Goal: Task Accomplishment & Management: Use online tool/utility

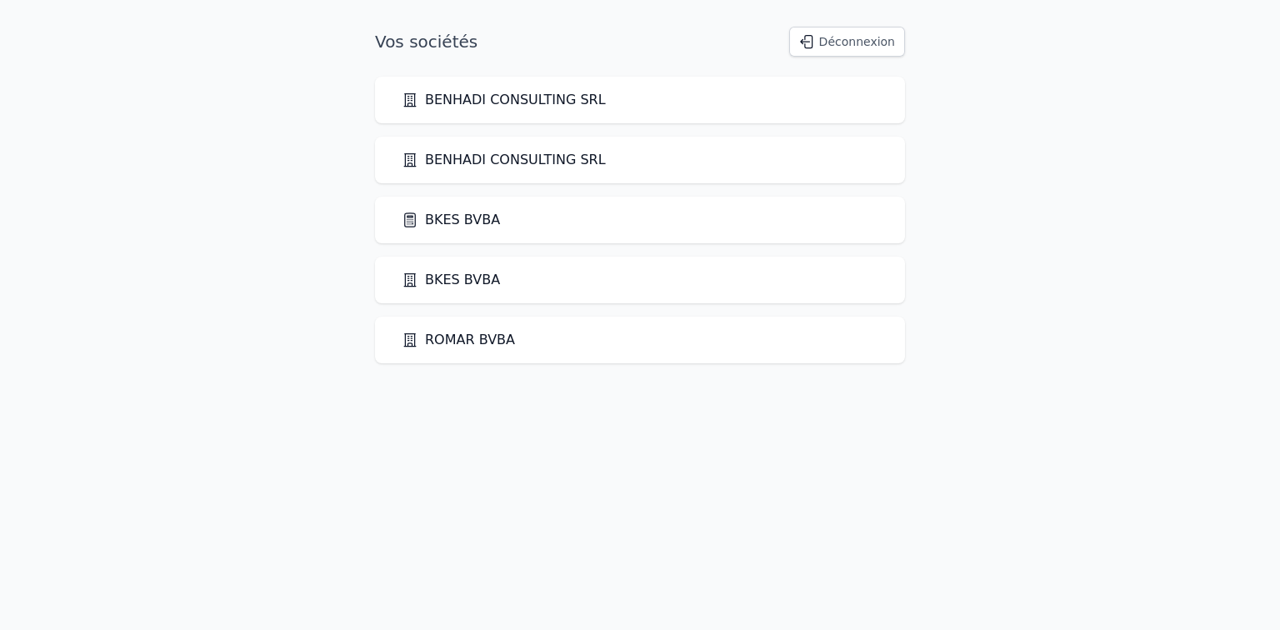
click at [446, 217] on link "BKES BVBA" at bounding box center [451, 220] width 98 height 20
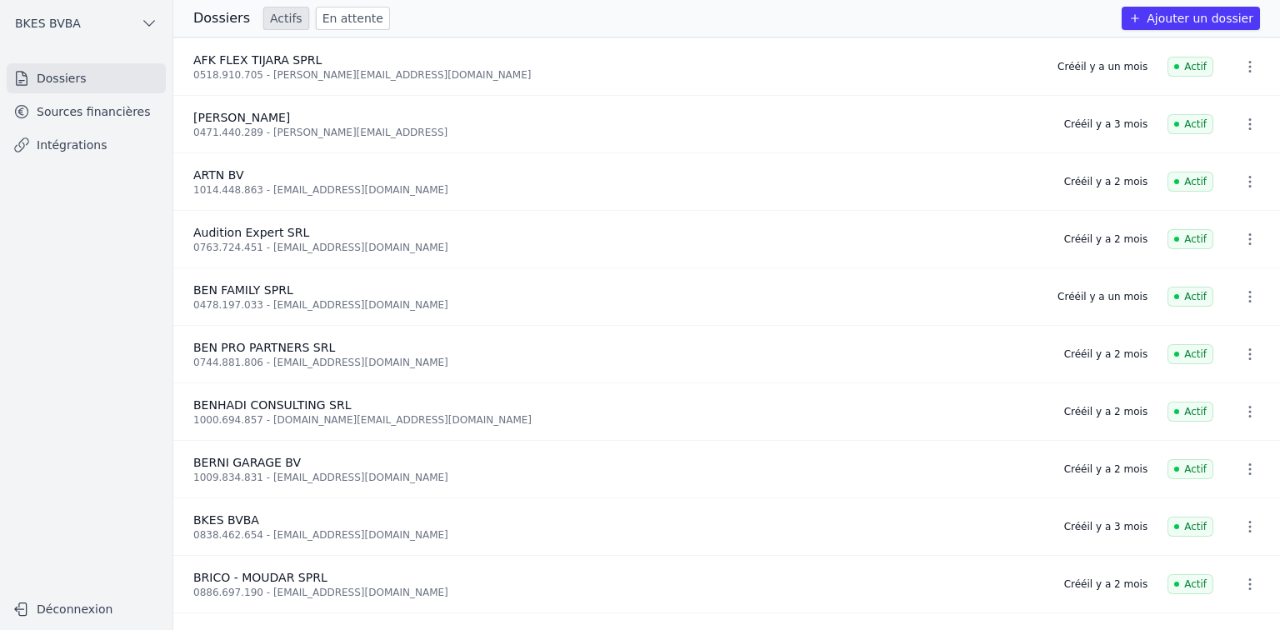
click at [85, 113] on link "Sources financières" at bounding box center [86, 112] width 159 height 30
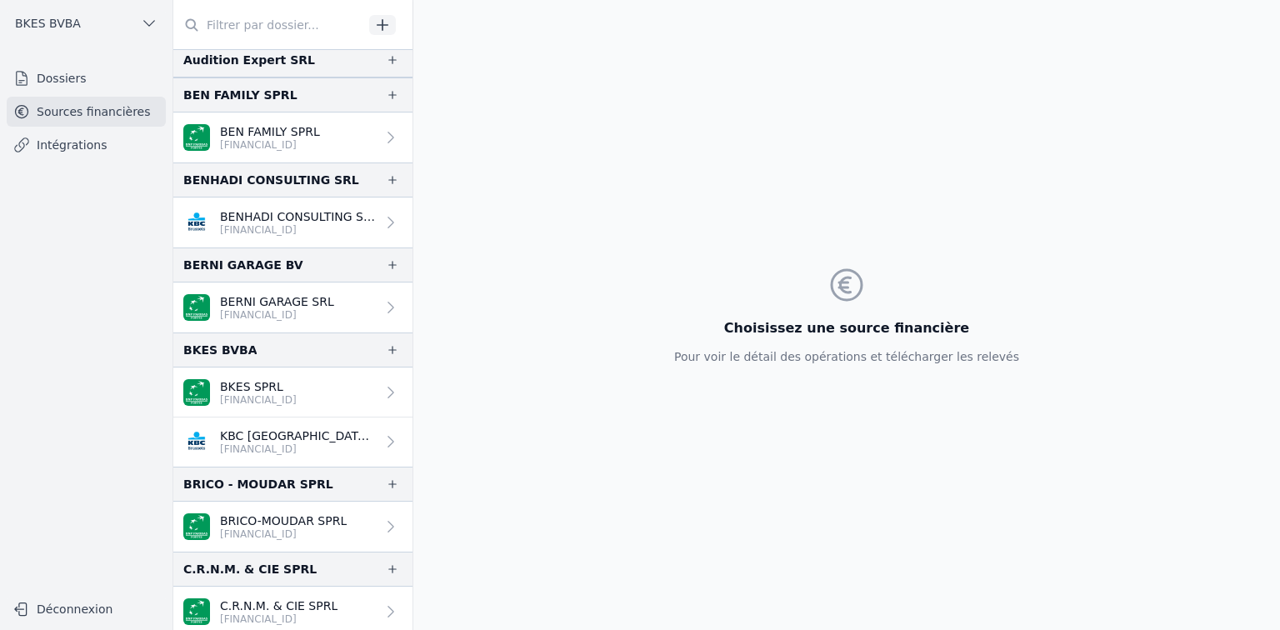
scroll to position [200, 0]
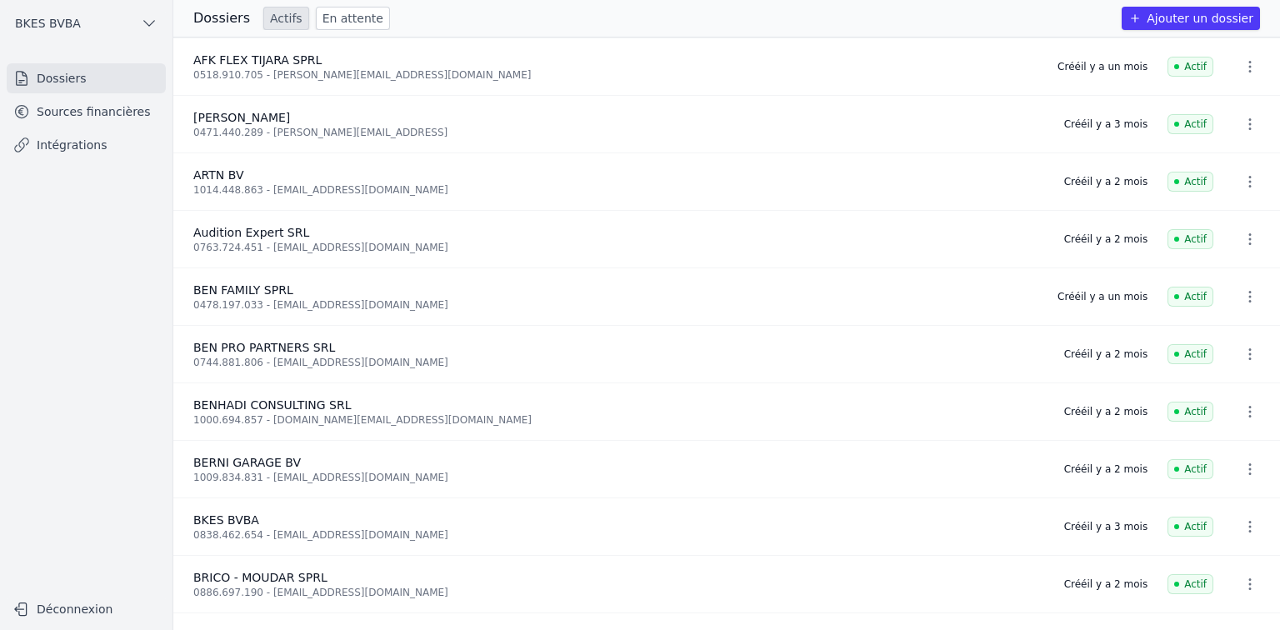
click at [79, 78] on link "Dossiers" at bounding box center [86, 78] width 159 height 30
click at [67, 77] on link "Dossiers" at bounding box center [86, 78] width 159 height 30
click at [241, 360] on div "0744.881.806 - [EMAIL_ADDRESS][DOMAIN_NAME]" at bounding box center [618, 362] width 851 height 13
click at [1246, 353] on icon "button" at bounding box center [1249, 354] width 17 height 17
click at [54, 77] on div at bounding box center [640, 315] width 1280 height 630
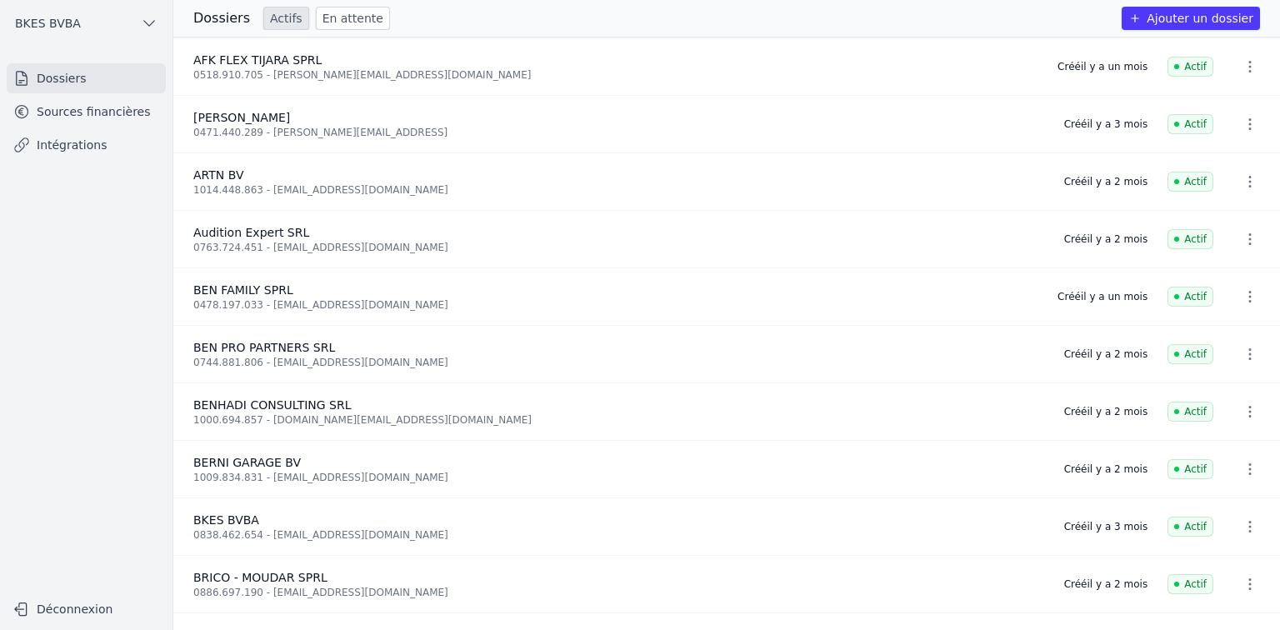
click at [48, 110] on link "Sources financières" at bounding box center [86, 112] width 159 height 30
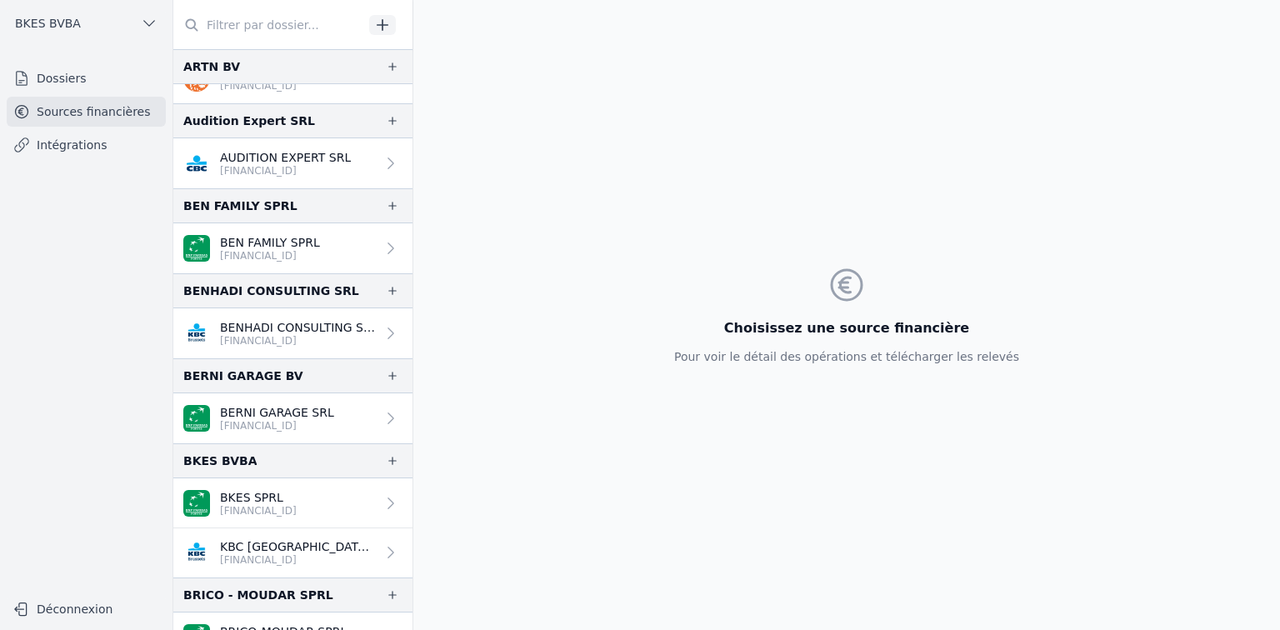
scroll to position [244, 0]
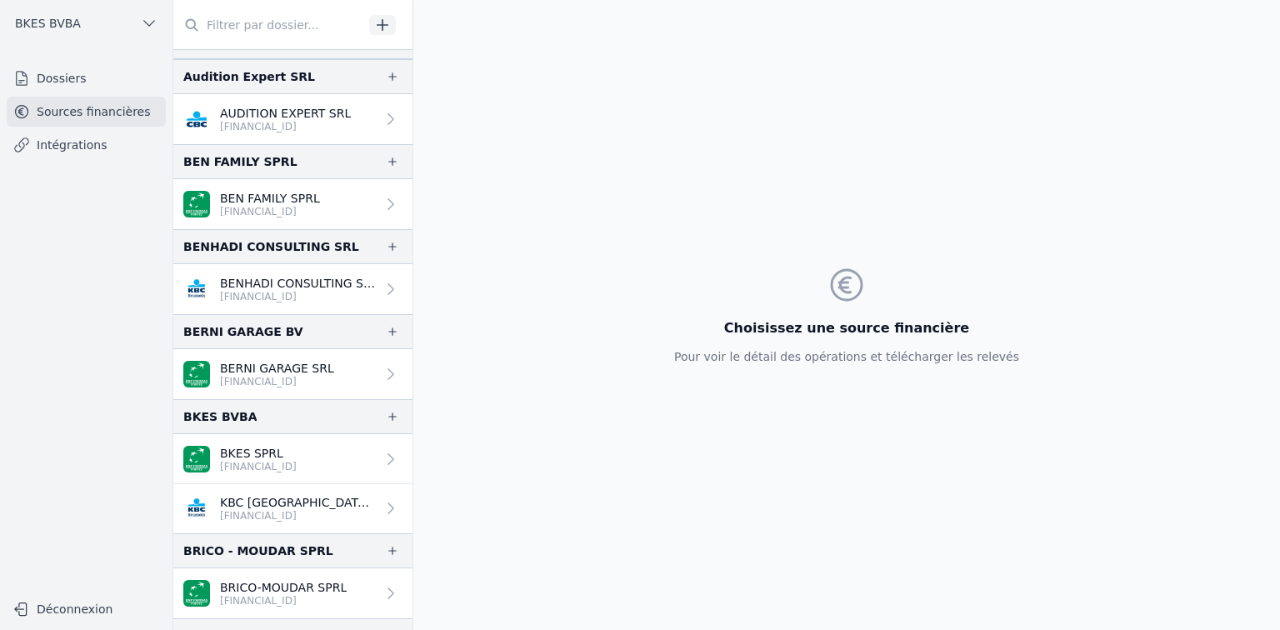
click at [386, 413] on icon "button" at bounding box center [392, 416] width 13 height 13
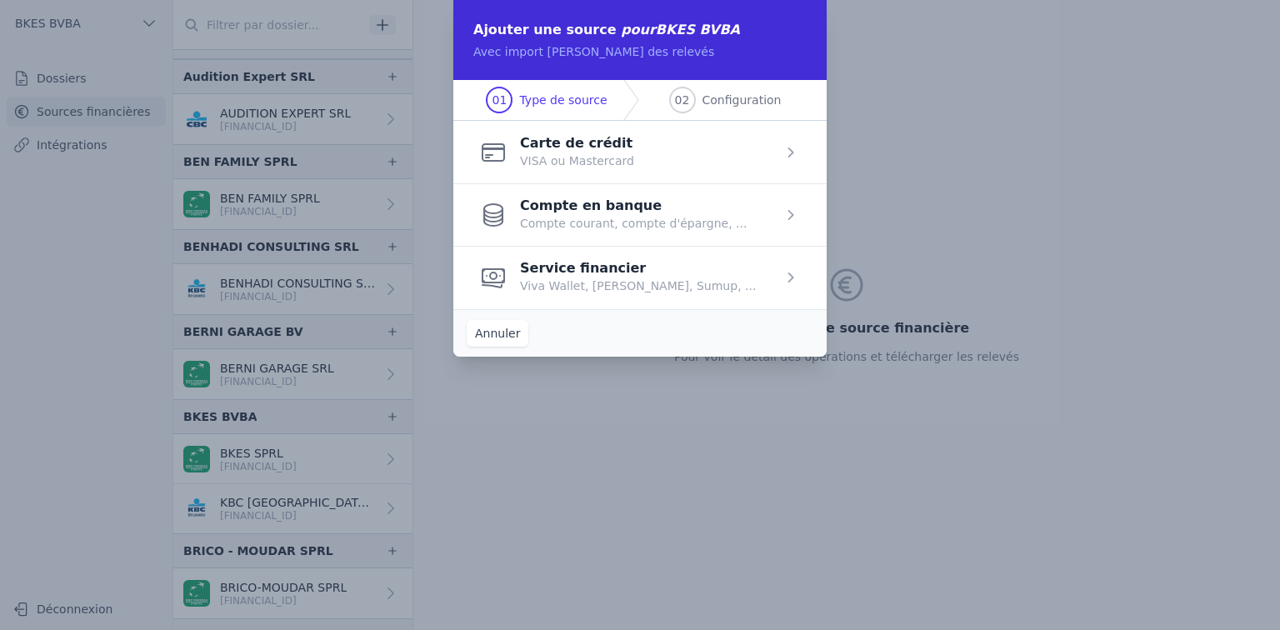
click at [592, 203] on span "button" at bounding box center [639, 214] width 373 height 62
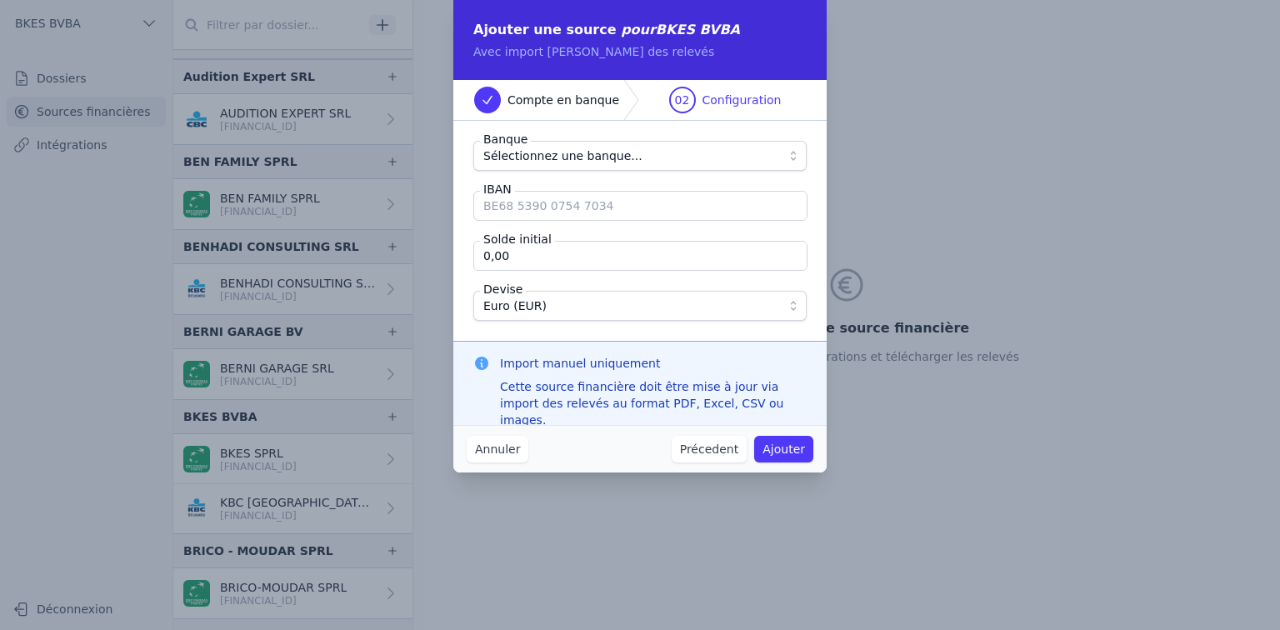
click at [604, 155] on span "Sélectionnez une banque..." at bounding box center [562, 156] width 159 height 20
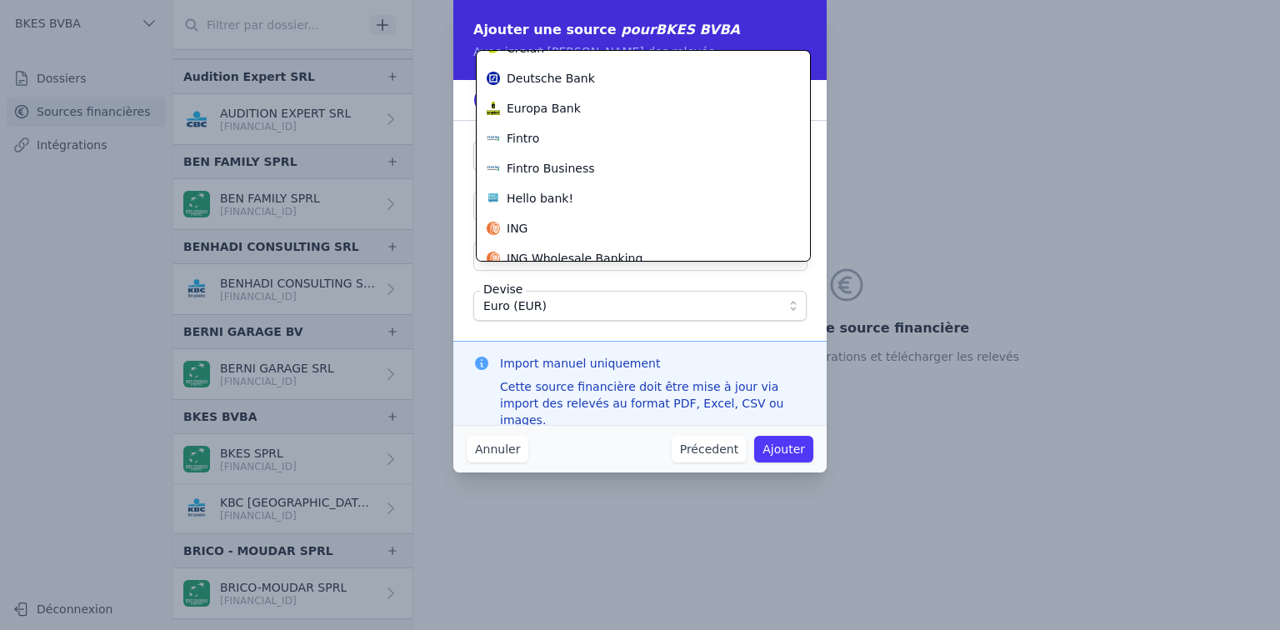
scroll to position [533, 0]
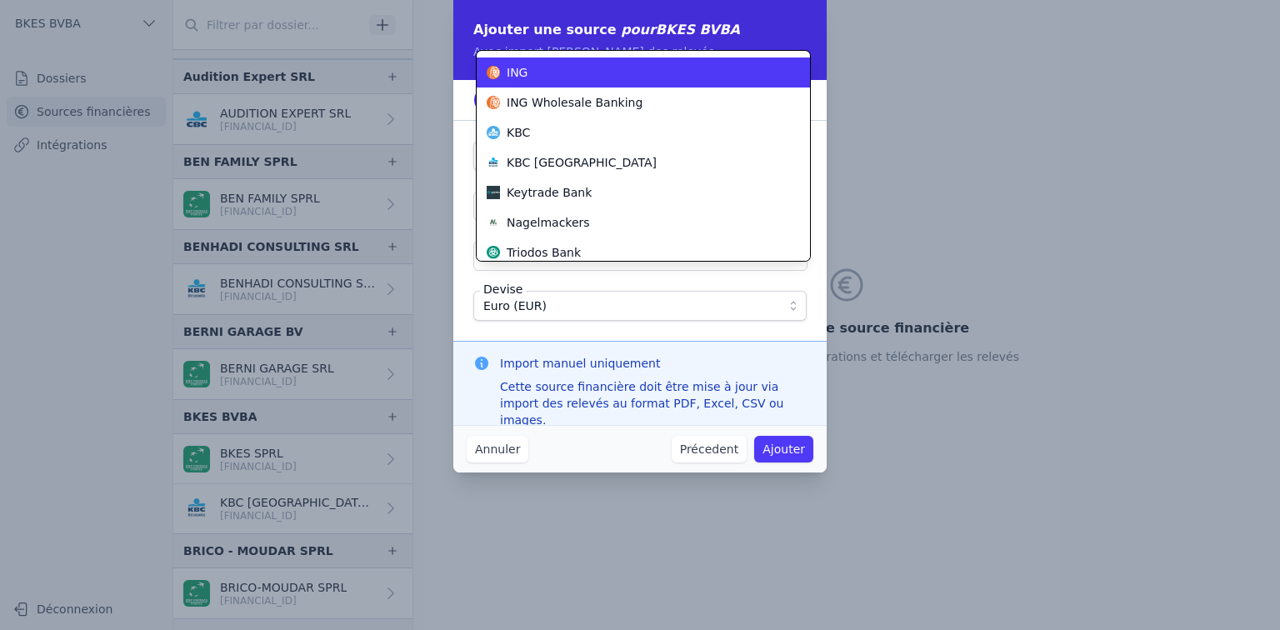
click at [527, 75] on div "ING" at bounding box center [633, 72] width 293 height 17
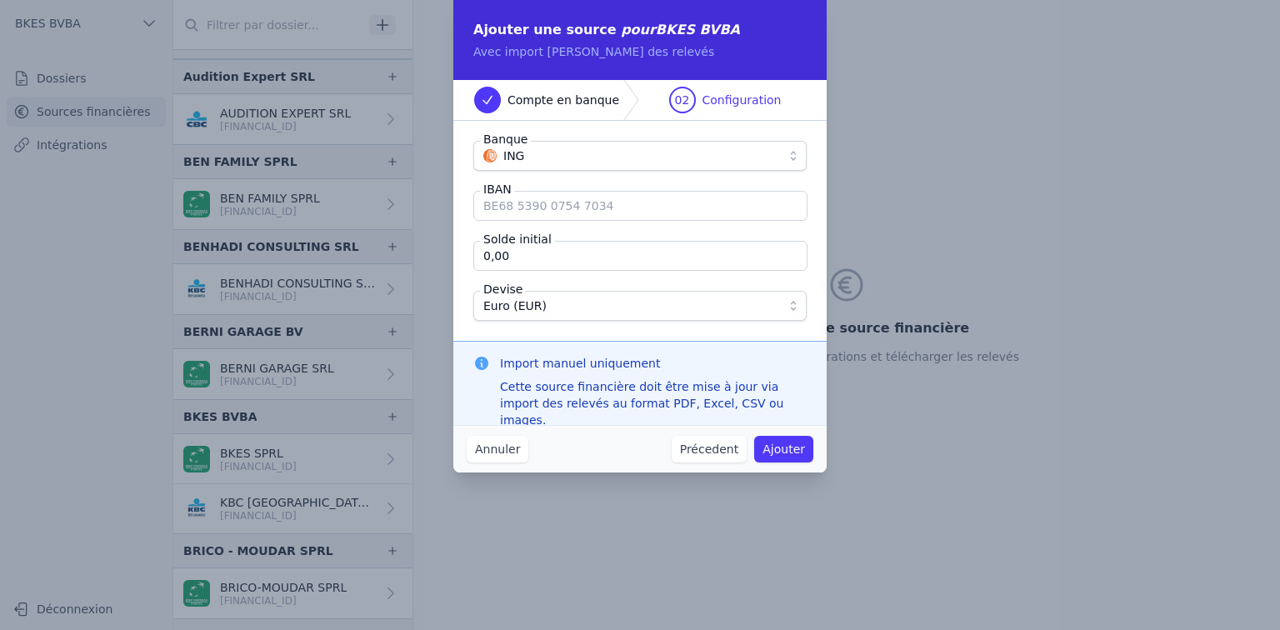
click at [607, 208] on input "IBAN" at bounding box center [640, 206] width 334 height 30
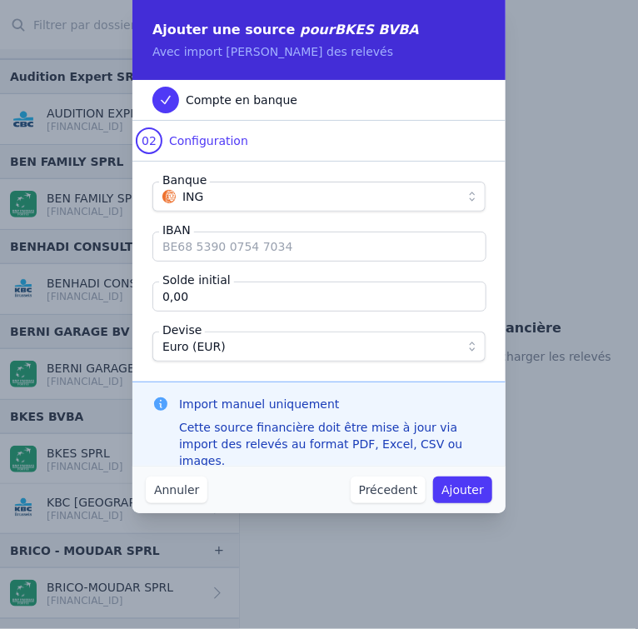
click at [189, 247] on input "IBAN" at bounding box center [319, 247] width 334 height 30
type input "[FINANCIAL_ID]"
drag, startPoint x: 188, startPoint y: 292, endPoint x: 136, endPoint y: 293, distance: 52.5
click at [136, 293] on div "Banque ING IBAN [FINANCIAL_ID] Solde initial 0,00 Devise Euro (EUR)" at bounding box center [318, 272] width 373 height 220
type input "2 147,56"
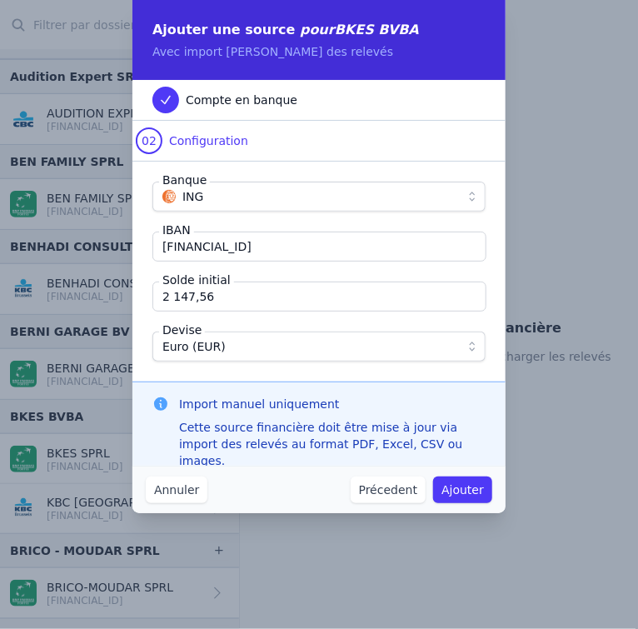
click at [462, 486] on button "Ajouter" at bounding box center [462, 490] width 59 height 27
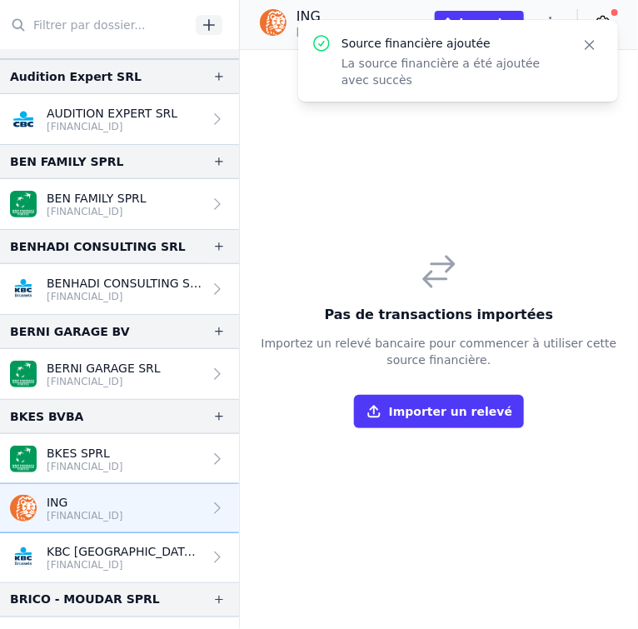
click at [100, 502] on p "ING" at bounding box center [85, 502] width 77 height 17
click at [432, 407] on button "Importer un relevé" at bounding box center [439, 411] width 170 height 33
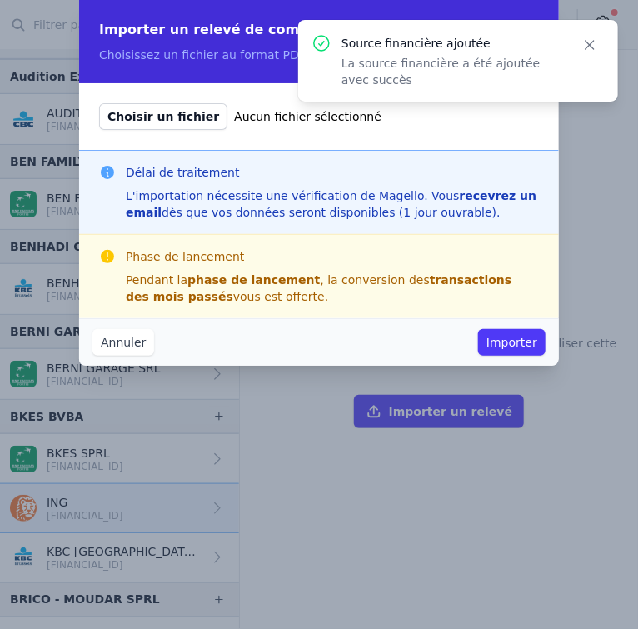
click at [509, 347] on button "Importer" at bounding box center [511, 342] width 67 height 27
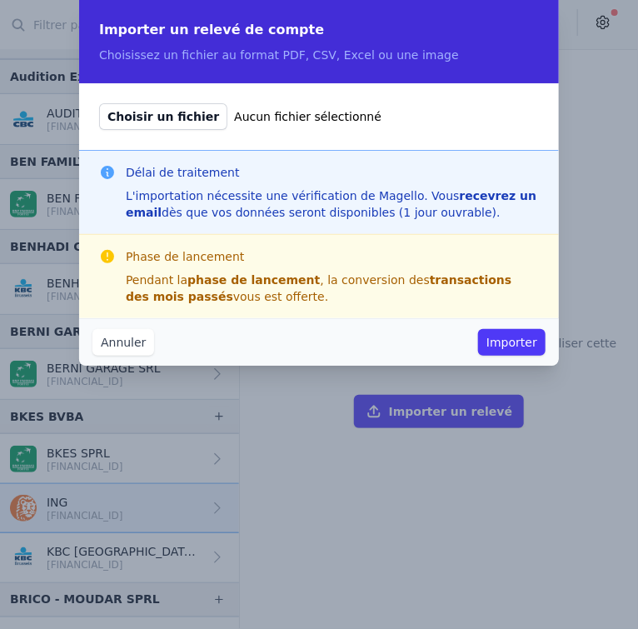
click at [500, 347] on button "Importer" at bounding box center [511, 342] width 67 height 27
click at [497, 327] on div "Annuler Importer" at bounding box center [319, 341] width 480 height 47
click at [174, 244] on div "Phase de lancement Pendant la phase de lancement , la conversion des transactio…" at bounding box center [319, 276] width 480 height 84
click at [174, 120] on span "Choisir un fichier" at bounding box center [163, 116] width 128 height 27
click at [99, 103] on input "Choisir un fichier Aucun fichier sélectionné" at bounding box center [98, 102] width 1 height 1
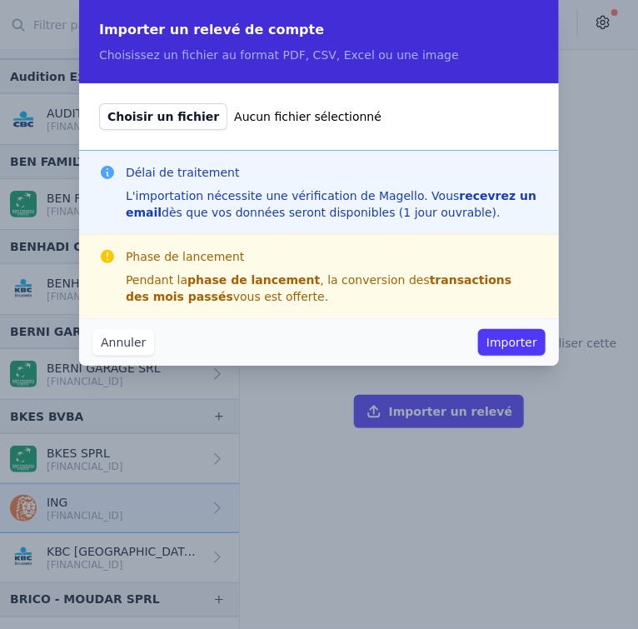
type input "C:\fakepath\[FINANCIAL_ID] (EUR) 20240101 - 20241231.csv"
click at [518, 342] on button "Importer" at bounding box center [511, 342] width 67 height 27
click at [507, 347] on button "Importer" at bounding box center [511, 342] width 67 height 27
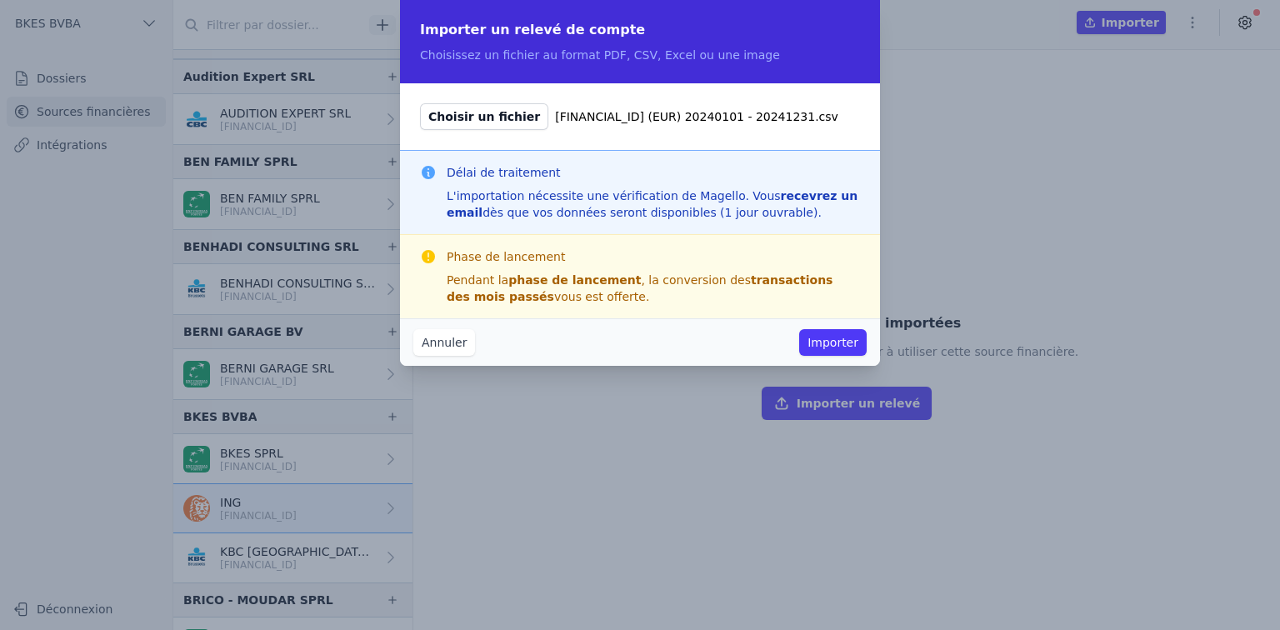
click at [836, 342] on button "Importer" at bounding box center [832, 342] width 67 height 27
click at [495, 117] on span "Choisir un fichier" at bounding box center [484, 116] width 128 height 27
click at [420, 103] on input "Choisir un fichier [FINANCIAL_ID] (EUR) 20240101 - 20241231.csv" at bounding box center [419, 102] width 1 height 1
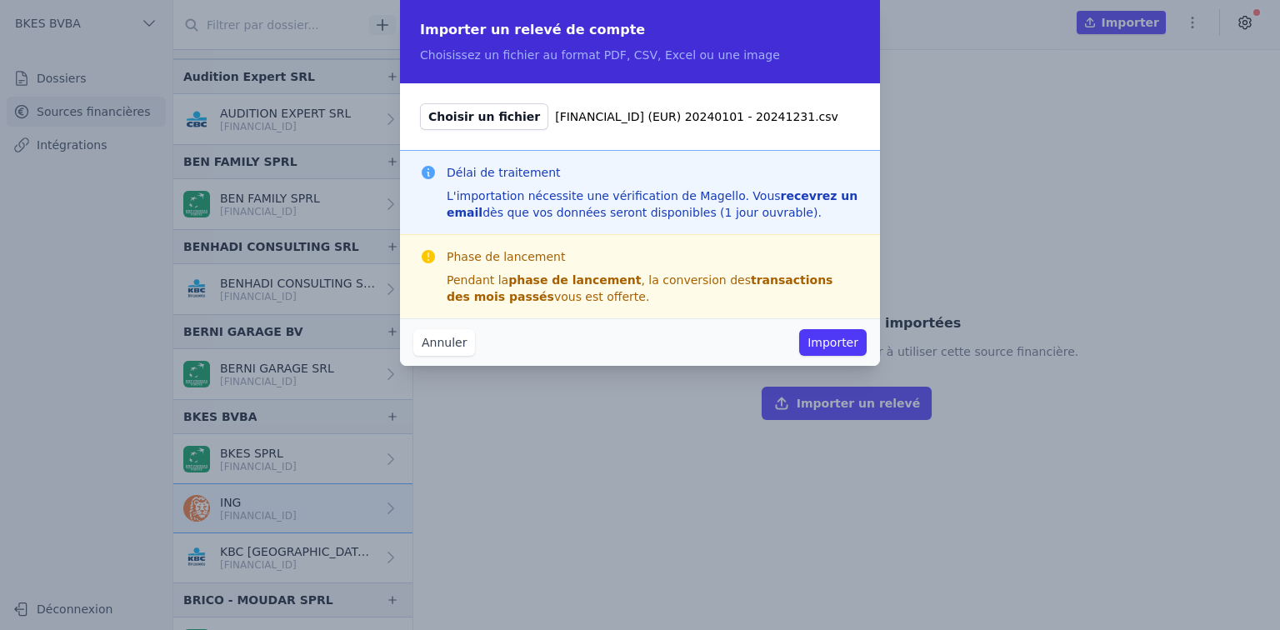
click at [836, 347] on button "Importer" at bounding box center [832, 342] width 67 height 27
click at [430, 341] on button "Annuler" at bounding box center [444, 342] width 62 height 27
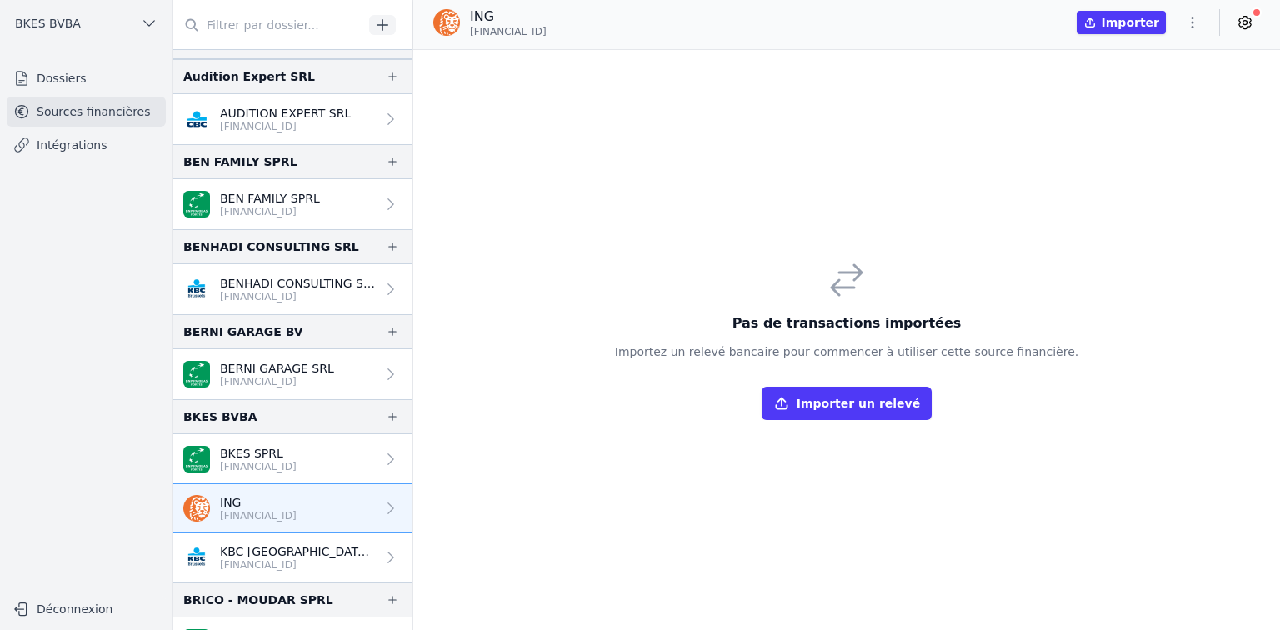
click at [836, 407] on button "Importer un relevé" at bounding box center [846, 403] width 170 height 33
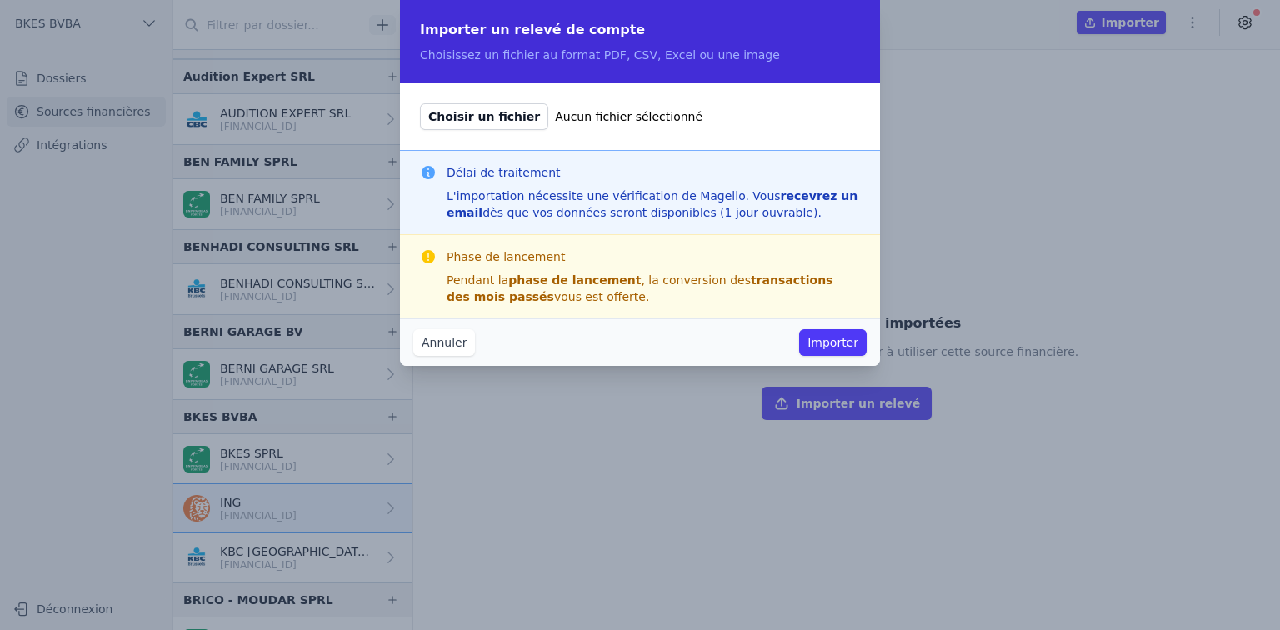
click at [495, 111] on span "Choisir un fichier" at bounding box center [484, 116] width 128 height 27
click at [420, 103] on input "Choisir un fichier Aucun fichier sélectionné" at bounding box center [419, 102] width 1 height 1
type input "C:\fakepath\[FINANCIAL_ID] (EUR) 20240101 - 20241231.csv"
click at [836, 347] on button "Importer" at bounding box center [832, 342] width 67 height 27
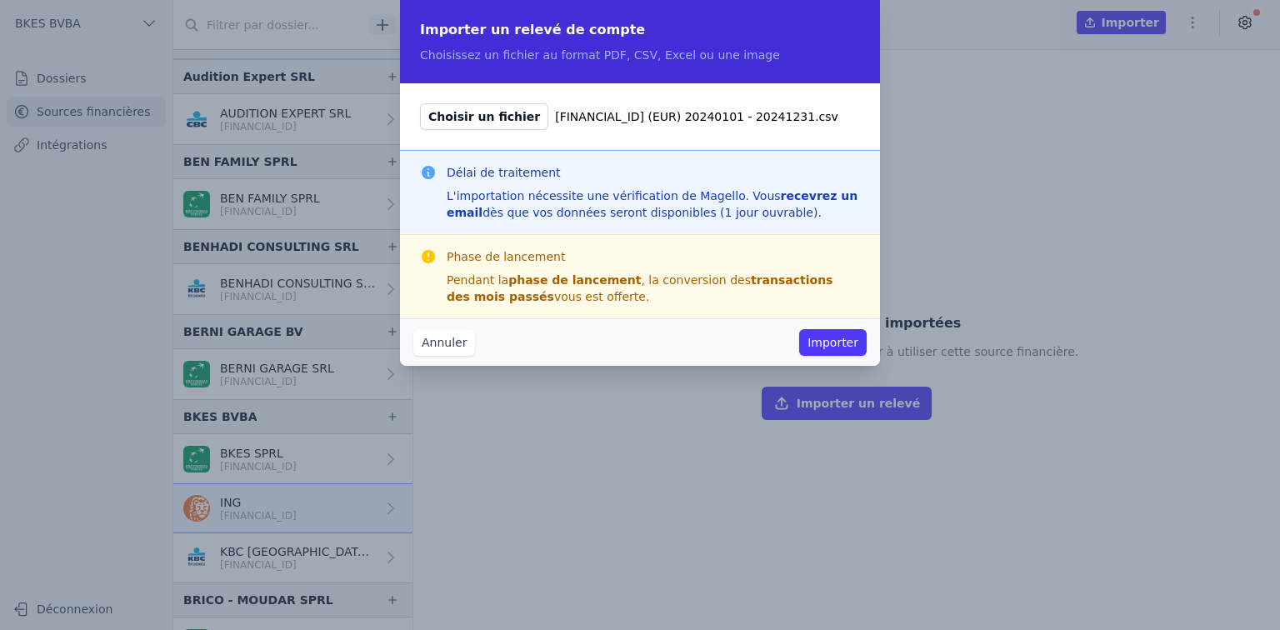
click at [836, 347] on button "Importer" at bounding box center [832, 342] width 67 height 27
